Goal: Task Accomplishment & Management: Use online tool/utility

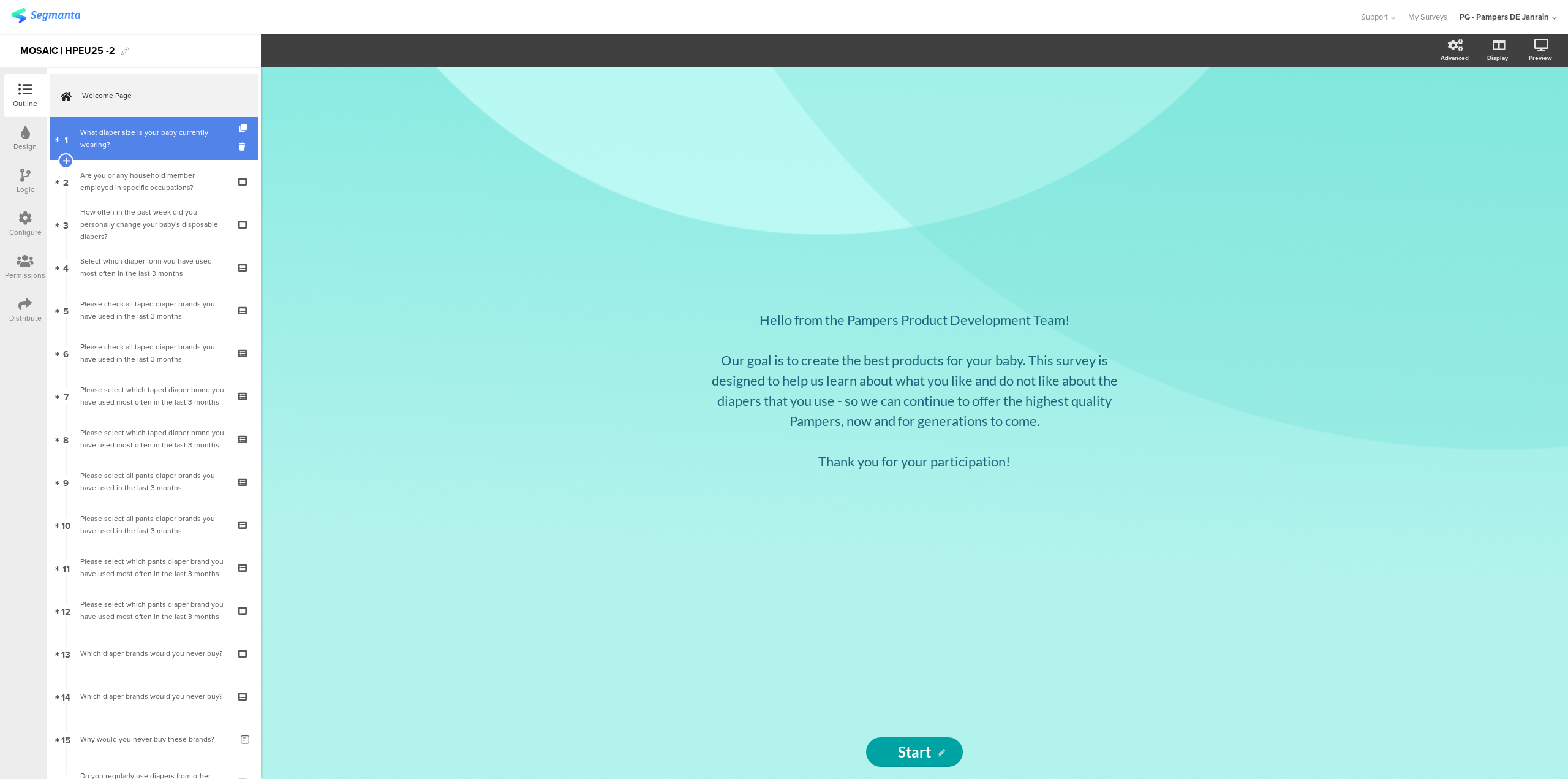
click at [158, 150] on div "What diaper size is your baby currently wearing?" at bounding box center [153, 139] width 146 height 25
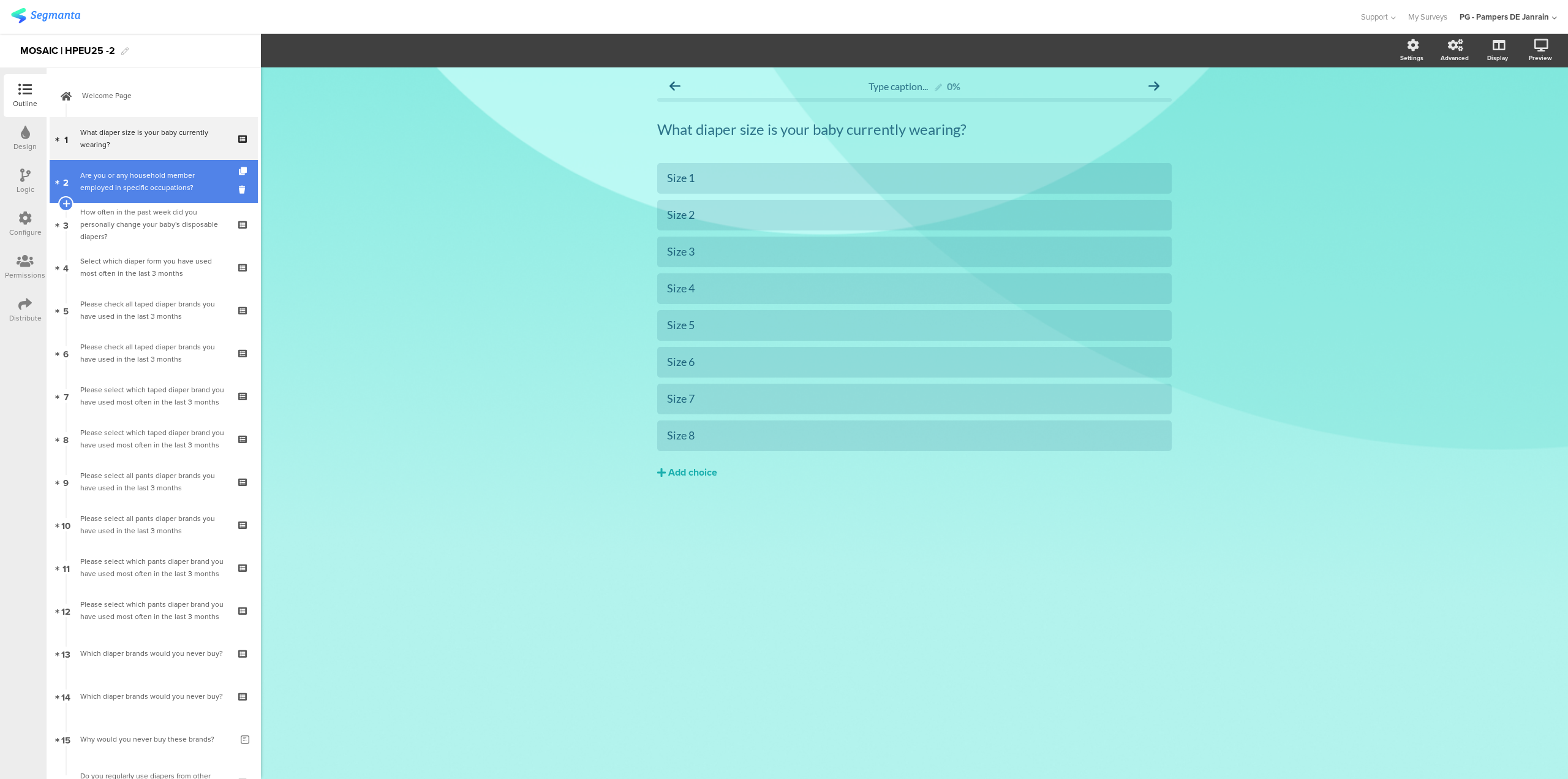
click at [156, 175] on div "Are you or any household member employed in specific occupations?" at bounding box center [153, 181] width 146 height 25
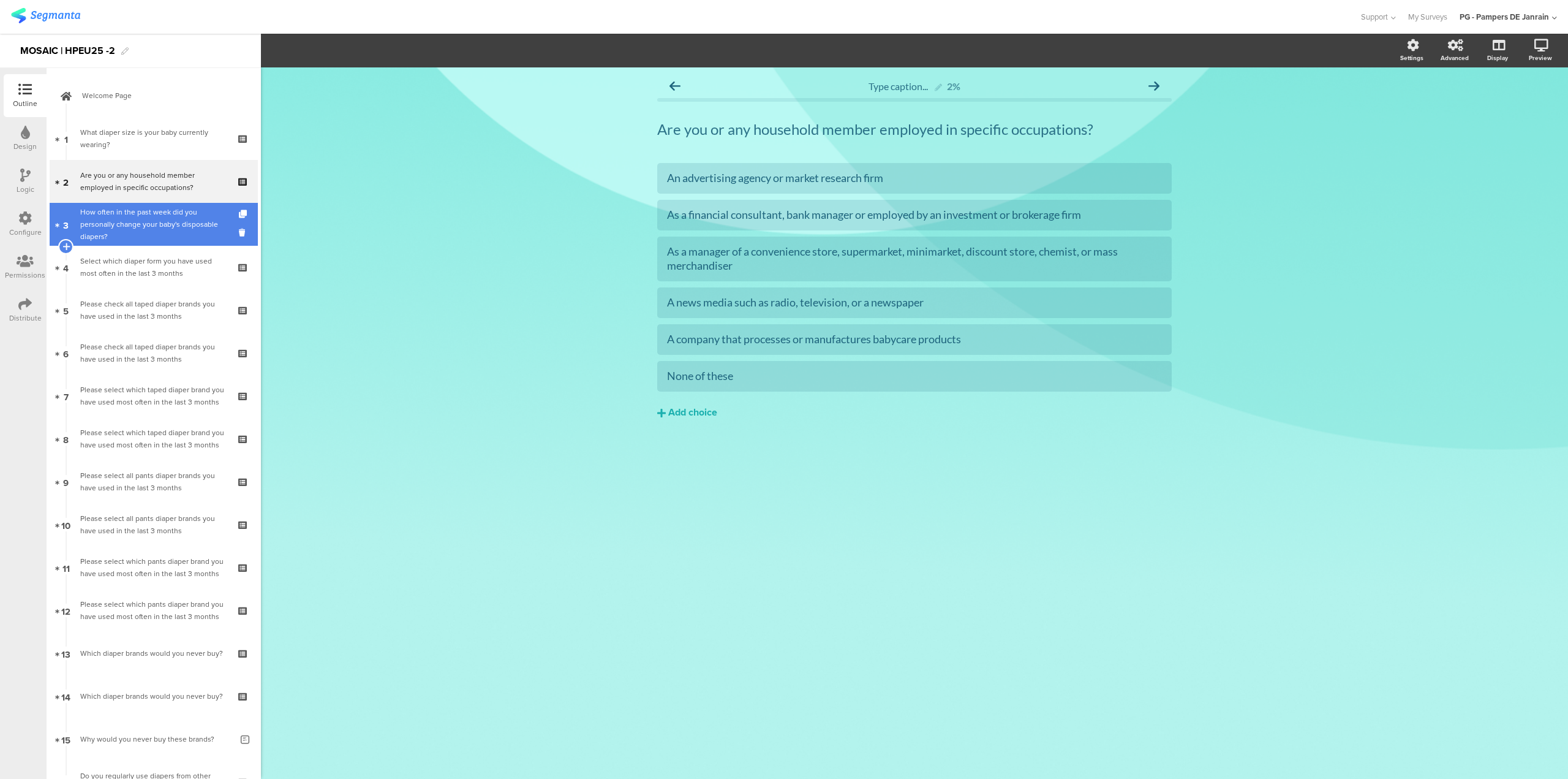
click at [153, 229] on div "How often in the past week did you personally change your baby's disposable dia…" at bounding box center [153, 224] width 146 height 37
